Goal: Task Accomplishment & Management: Manage account settings

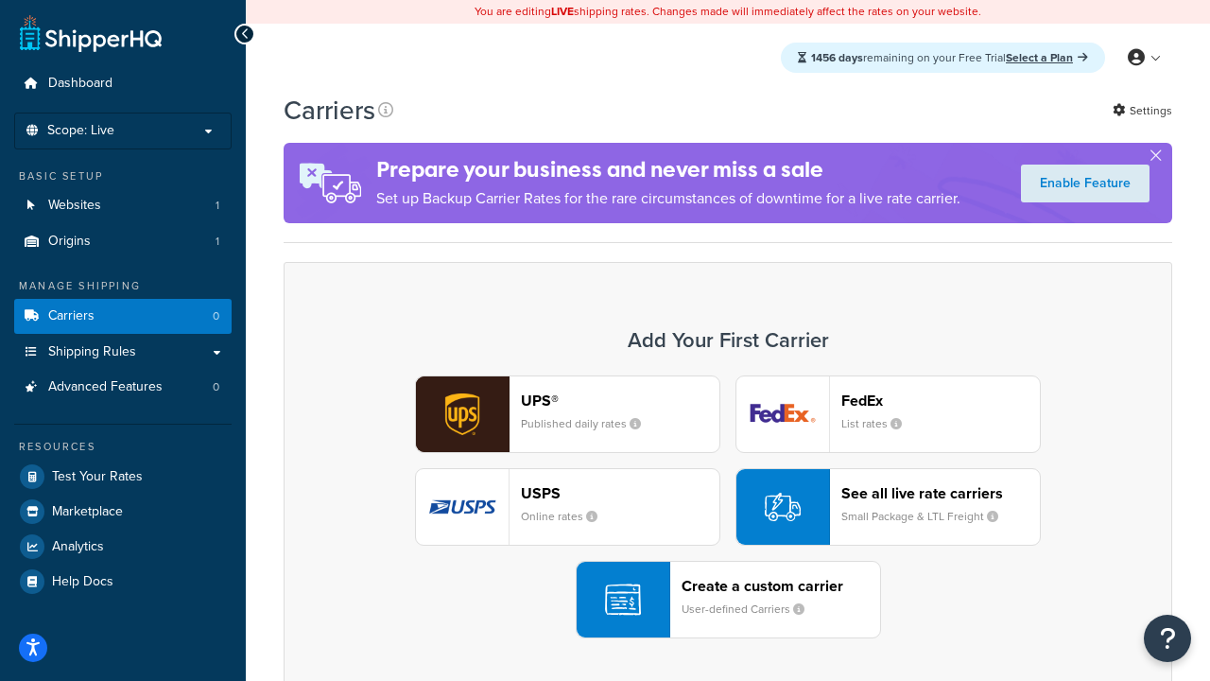
click at [728, 507] on div "UPS® Published daily rates FedEx List rates USPS Online rates See all live rate…" at bounding box center [727, 506] width 849 height 263
click at [941, 400] on header "FedEx" at bounding box center [940, 400] width 199 height 18
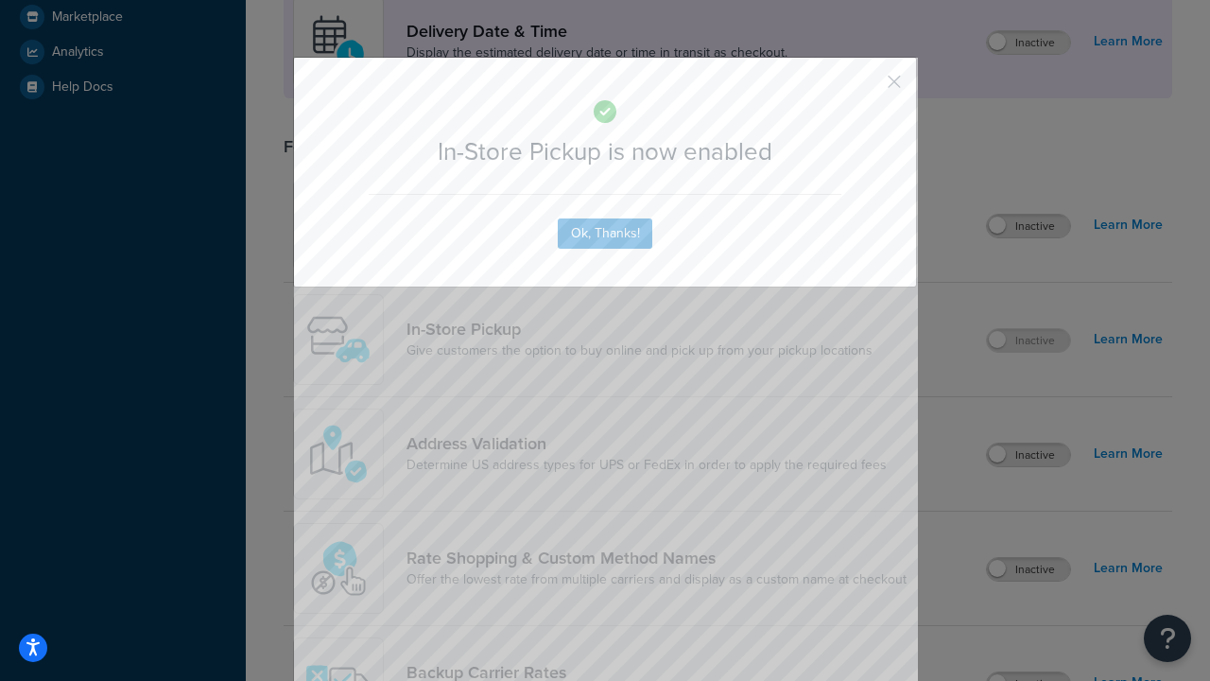
scroll to position [530, 0]
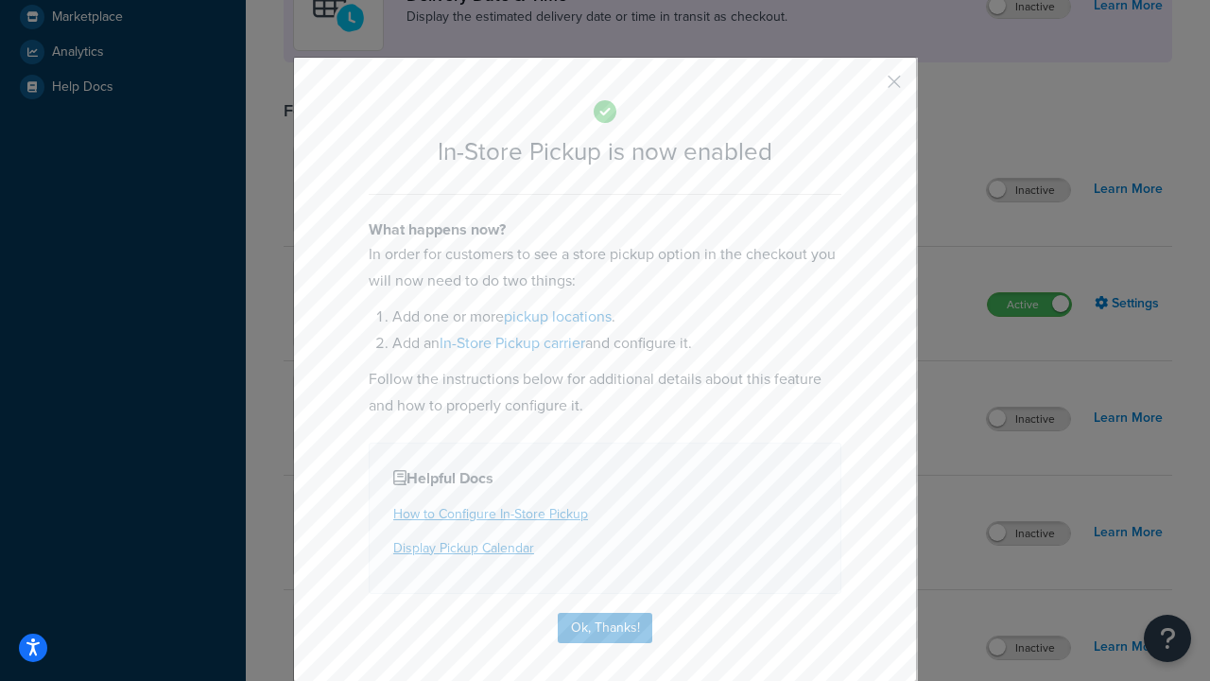
click at [866, 88] on button "button" at bounding box center [866, 88] width 5 height 5
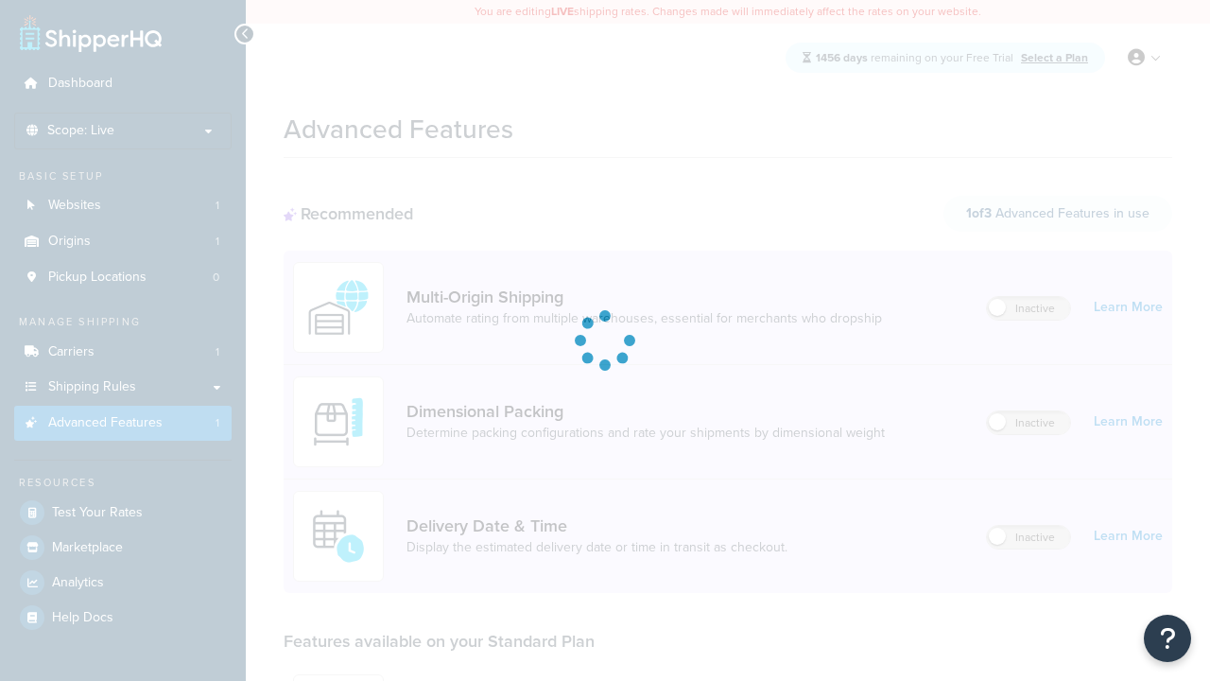
scroll to position [494, 0]
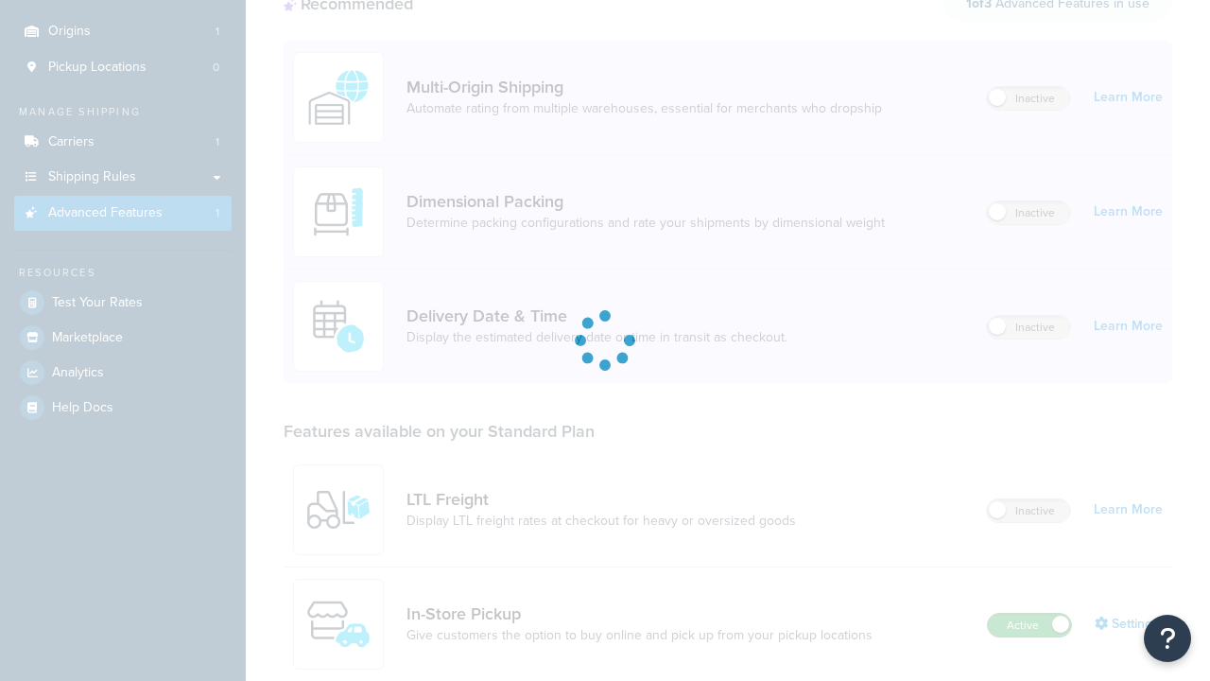
click at [1029, 614] on label "Active" at bounding box center [1029, 625] width 83 height 23
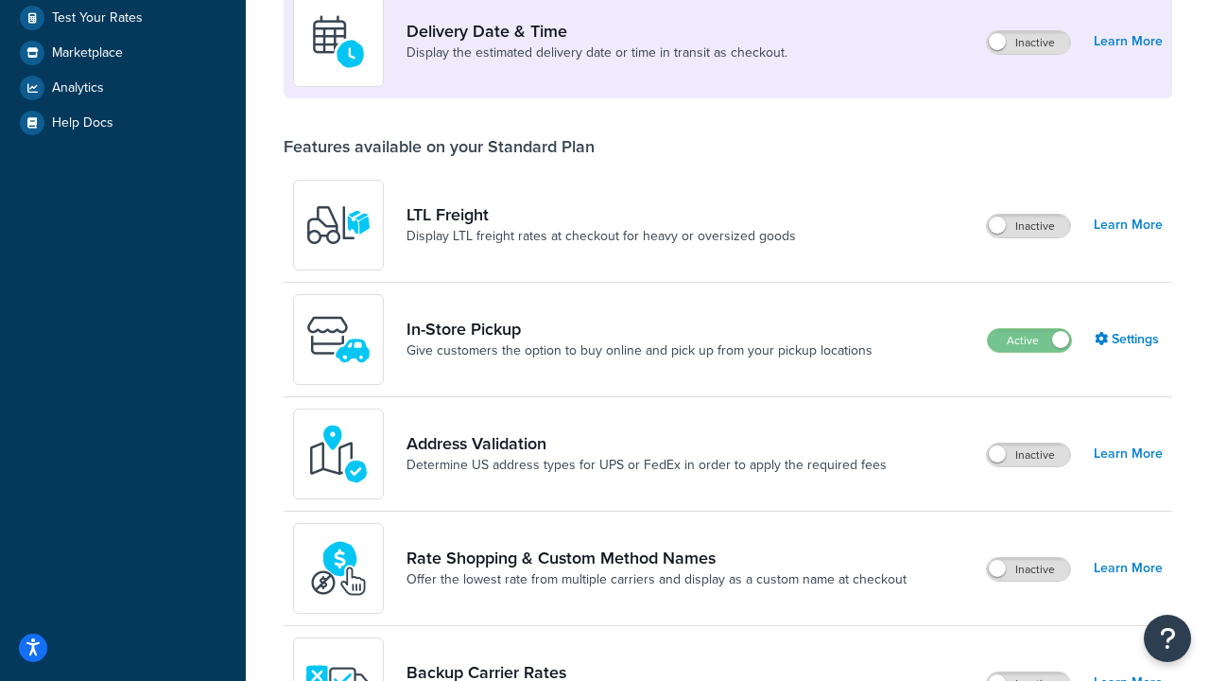
scroll to position [458, 0]
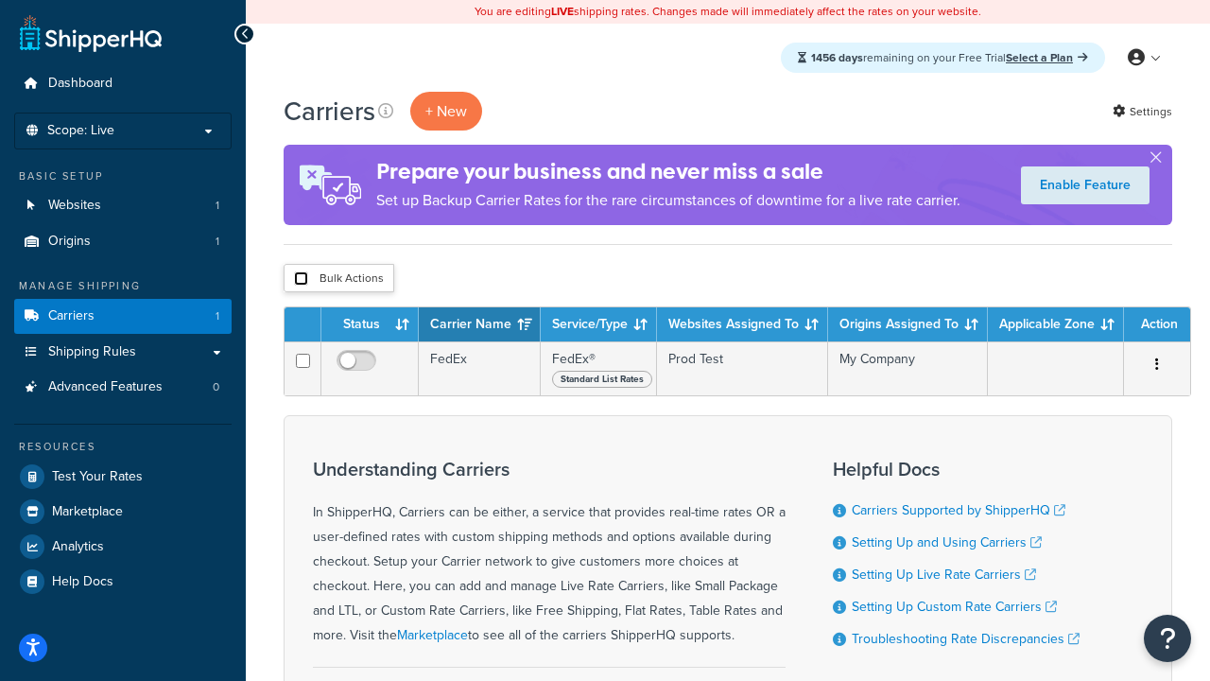
click at [301, 279] on input "checkbox" at bounding box center [301, 278] width 14 height 14
checkbox input "true"
click at [0, 0] on button "Delete" at bounding box center [0, 0] width 0 height 0
